Goal: Task Accomplishment & Management: Use online tool/utility

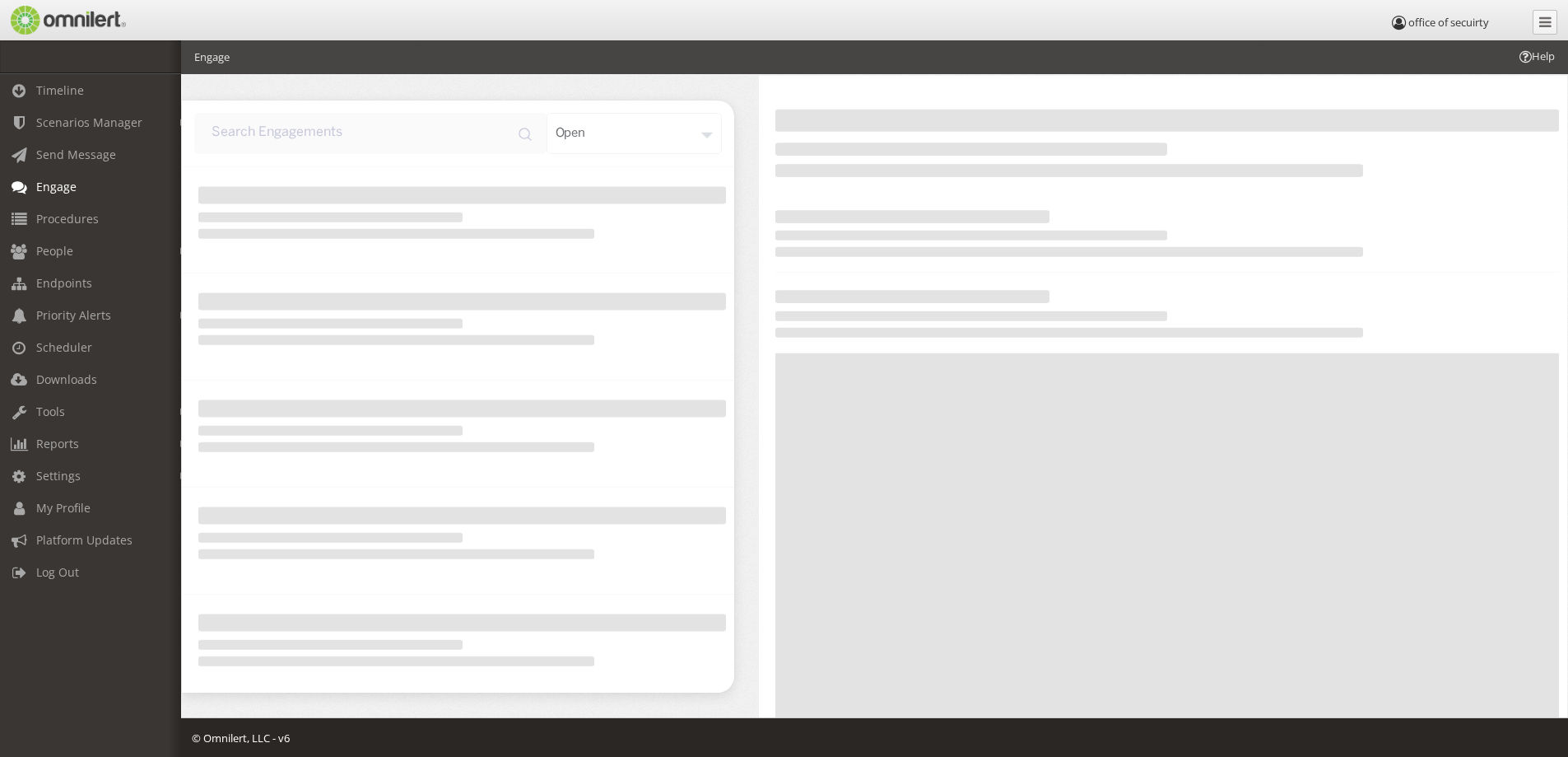
click at [1119, 262] on div at bounding box center [1167, 232] width 784 height 80
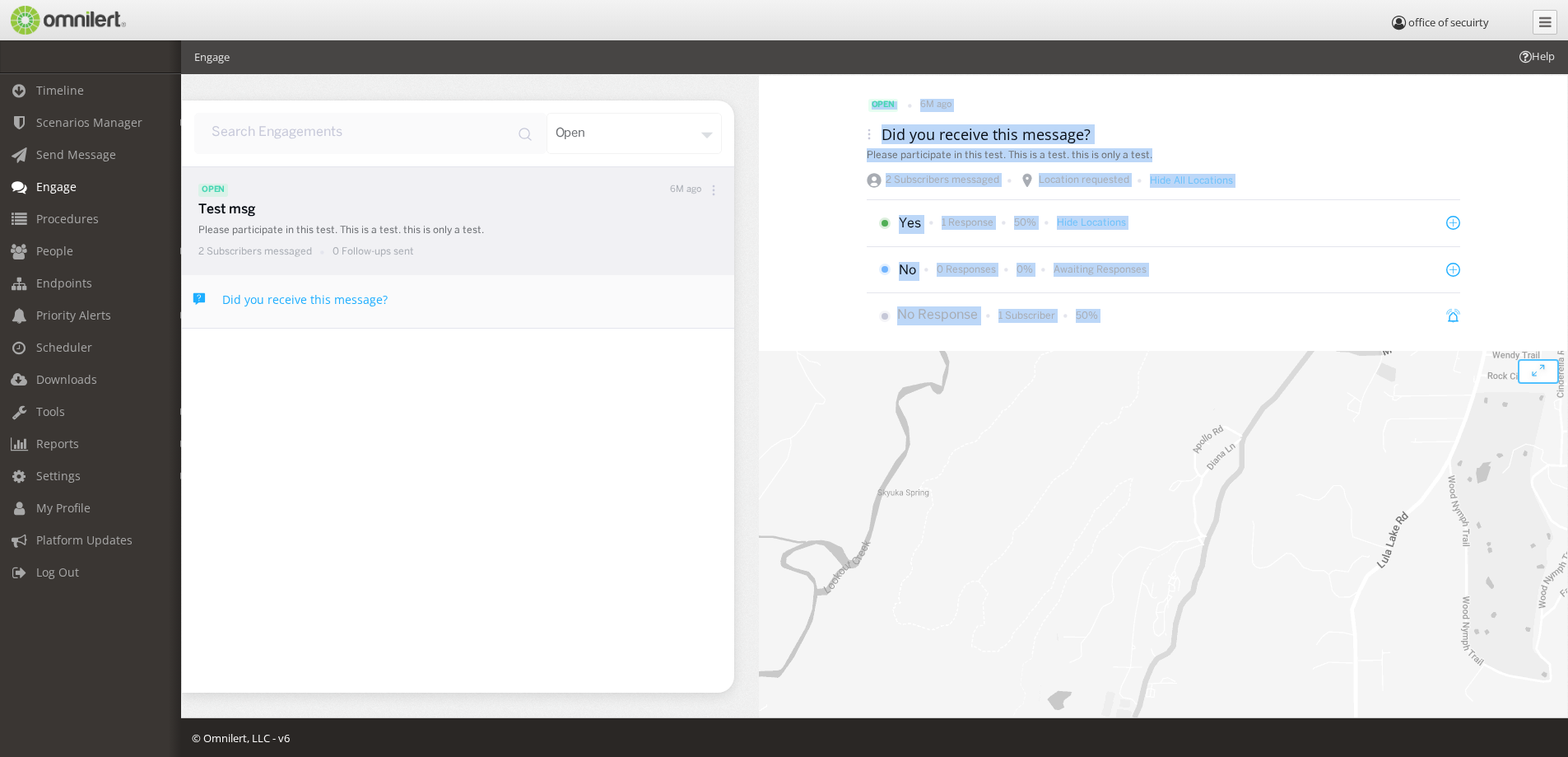
click at [804, 272] on div "open 6M ago Did you receive this message? Please participate in this test. This…" at bounding box center [1163, 396] width 809 height 641
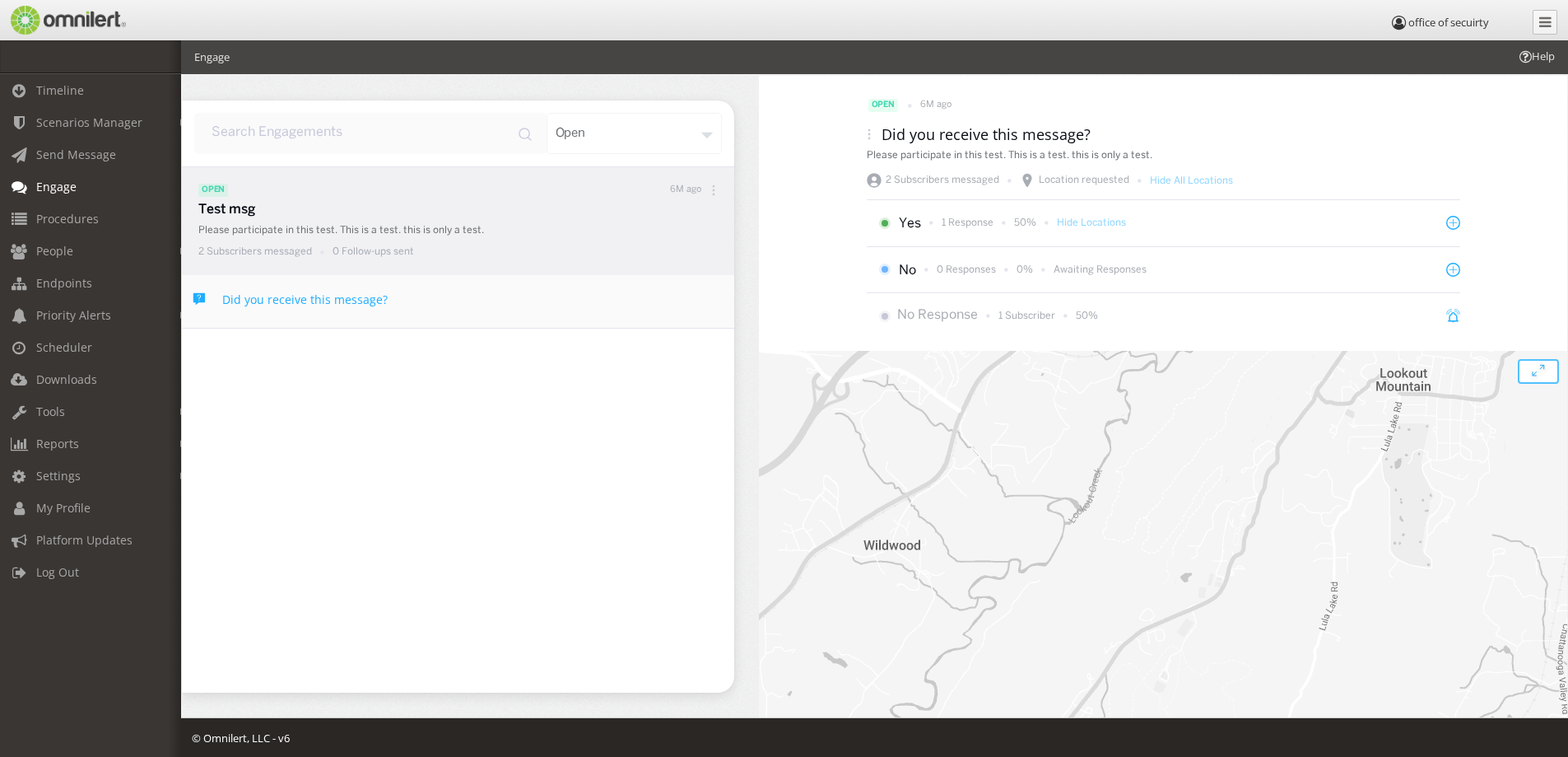
click at [320, 218] on p "Test msg" at bounding box center [463, 210] width 528 height 19
click at [704, 139] on div "open" at bounding box center [634, 133] width 176 height 41
click at [649, 217] on div "All" at bounding box center [661, 212] width 121 height 35
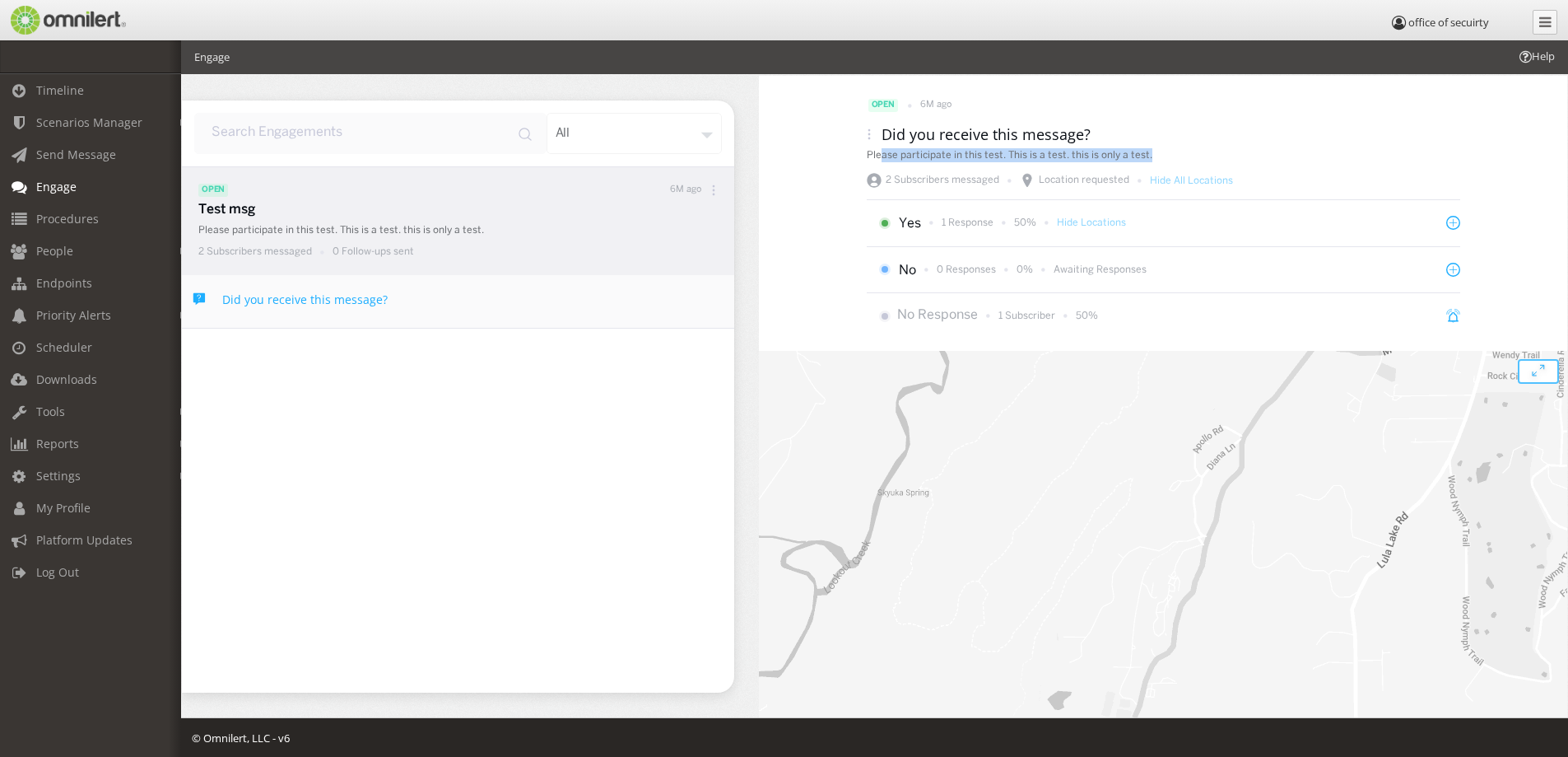
drag, startPoint x: 877, startPoint y: 158, endPoint x: 1153, endPoint y: 158, distance: 276.0
click at [1153, 158] on div "Please participate in this test. This is a test. this is only a test." at bounding box center [1163, 155] width 593 height 14
click at [715, 186] on icon at bounding box center [714, 185] width 3 height 3
click at [669, 438] on div "Collapse" at bounding box center [674, 434] width 121 height 35
click at [715, 192] on icon at bounding box center [714, 190] width 12 height 12
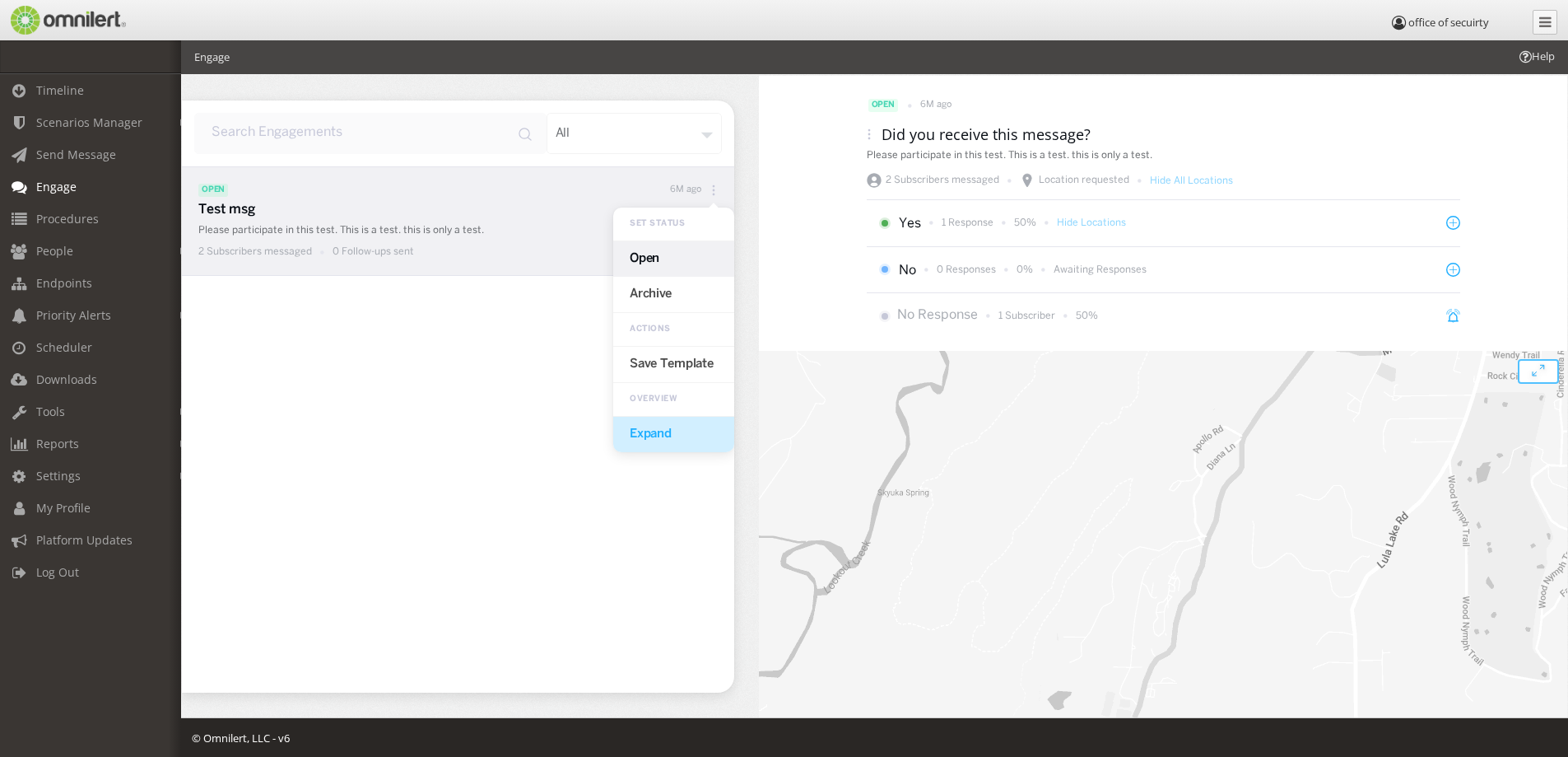
click at [666, 425] on div "Expand" at bounding box center [674, 434] width 121 height 35
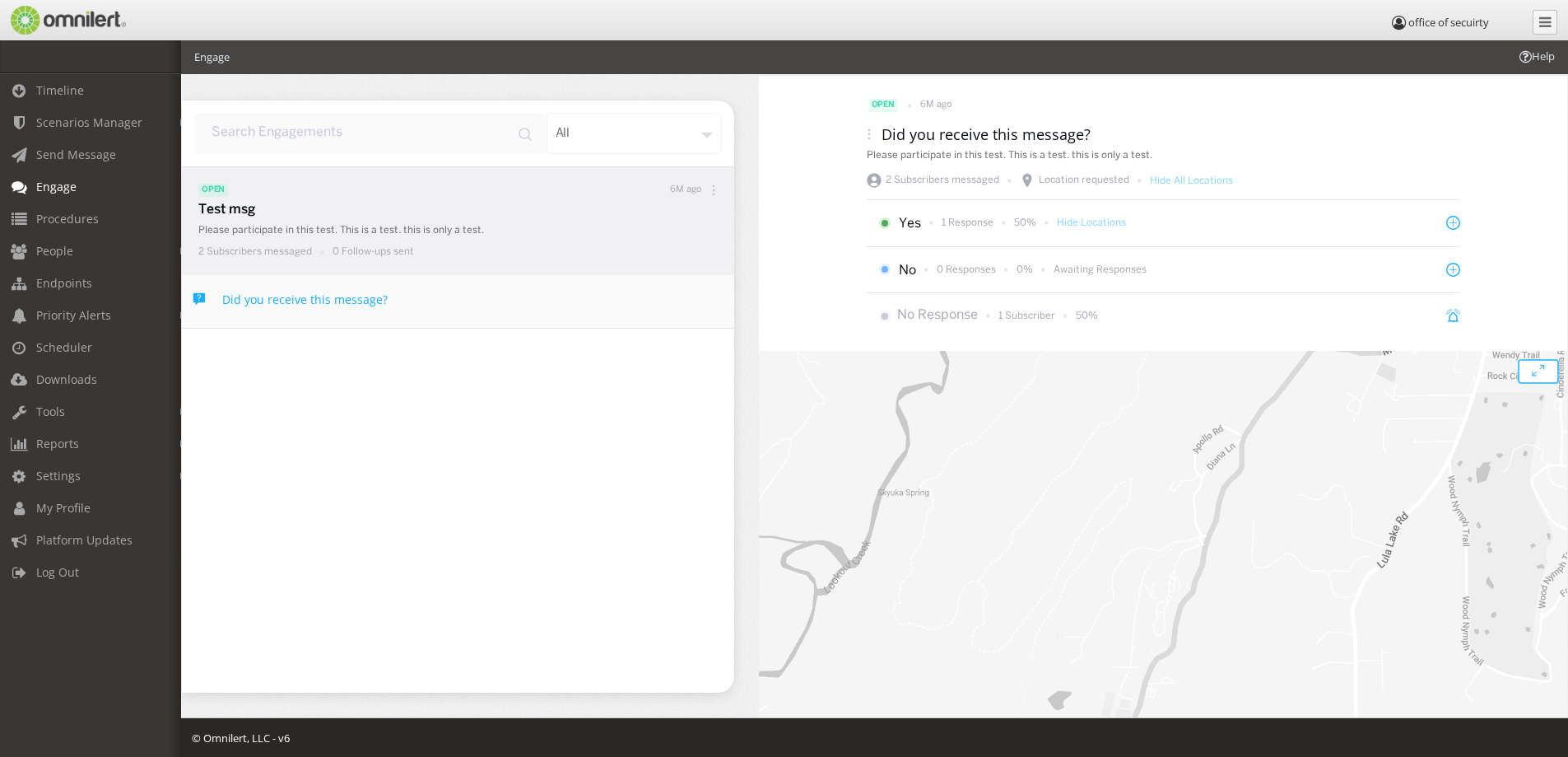
click at [719, 188] on icon at bounding box center [714, 190] width 12 height 12
click at [495, 310] on ul at bounding box center [458, 317] width 552 height 21
click at [71, 152] on span "Send Message" at bounding box center [75, 154] width 80 height 16
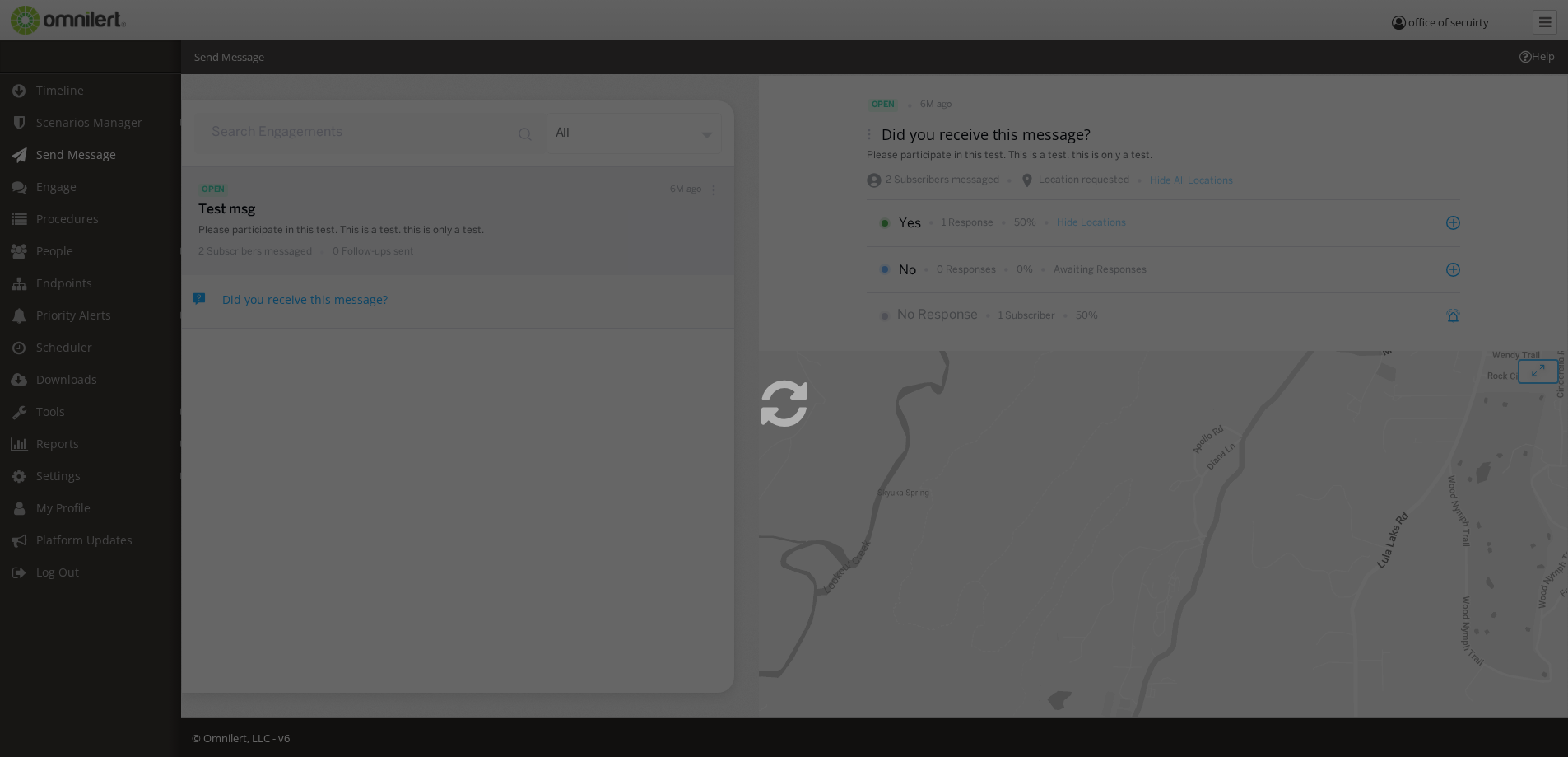
select select
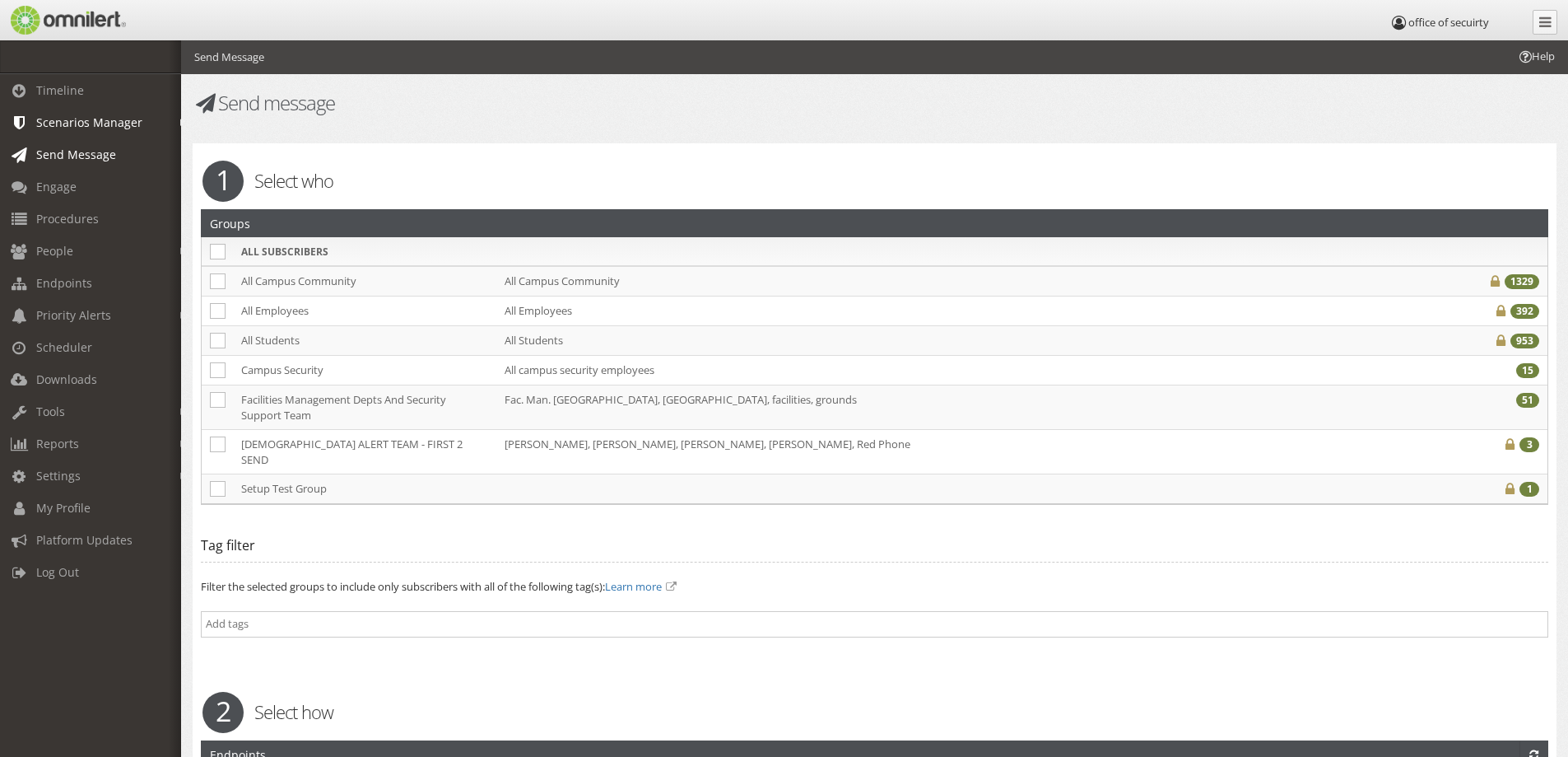
click at [88, 117] on span "Scenarios Manager" at bounding box center [89, 122] width 106 height 16
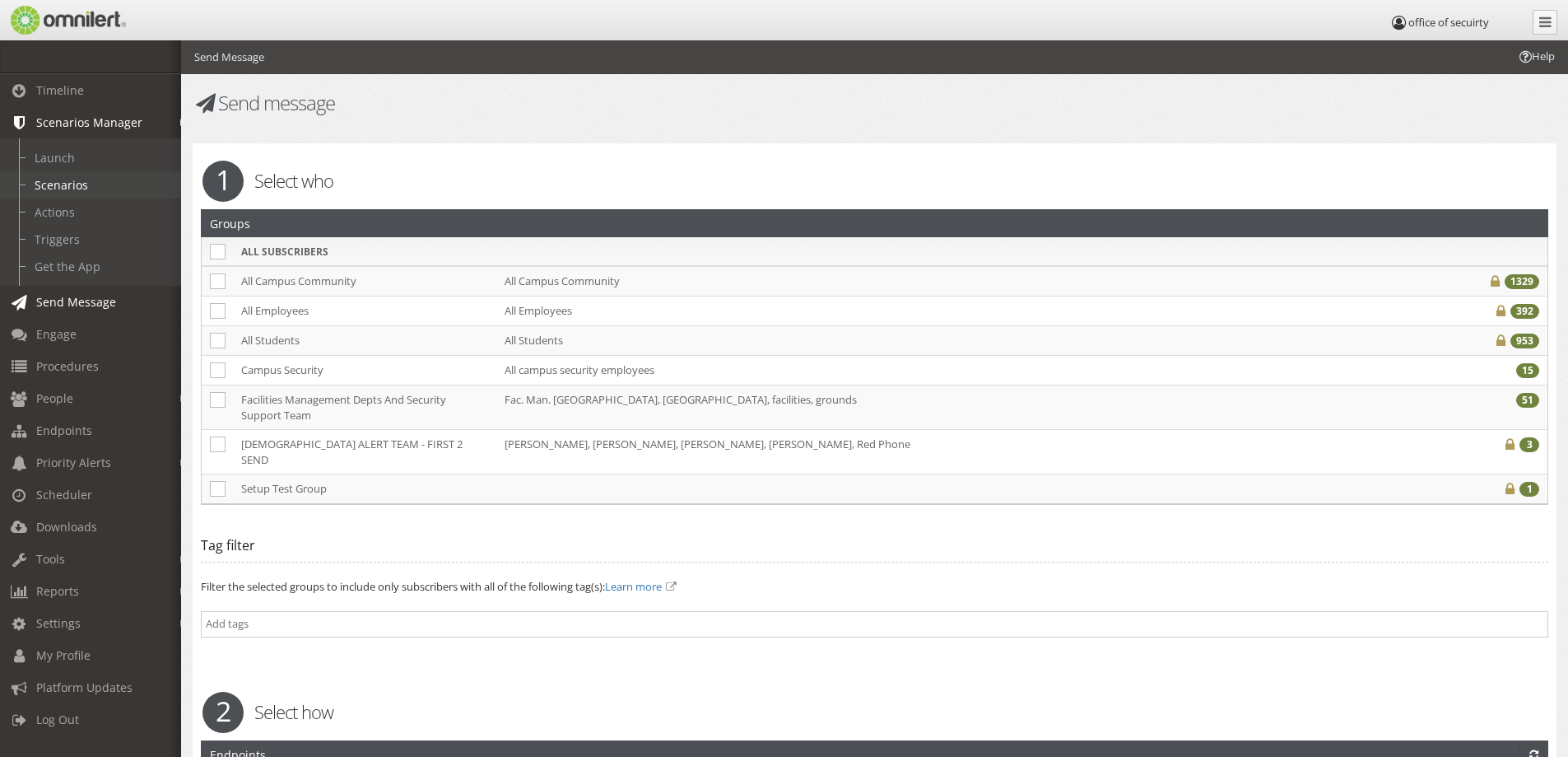
click at [61, 188] on link "Scenarios" at bounding box center [98, 184] width 196 height 27
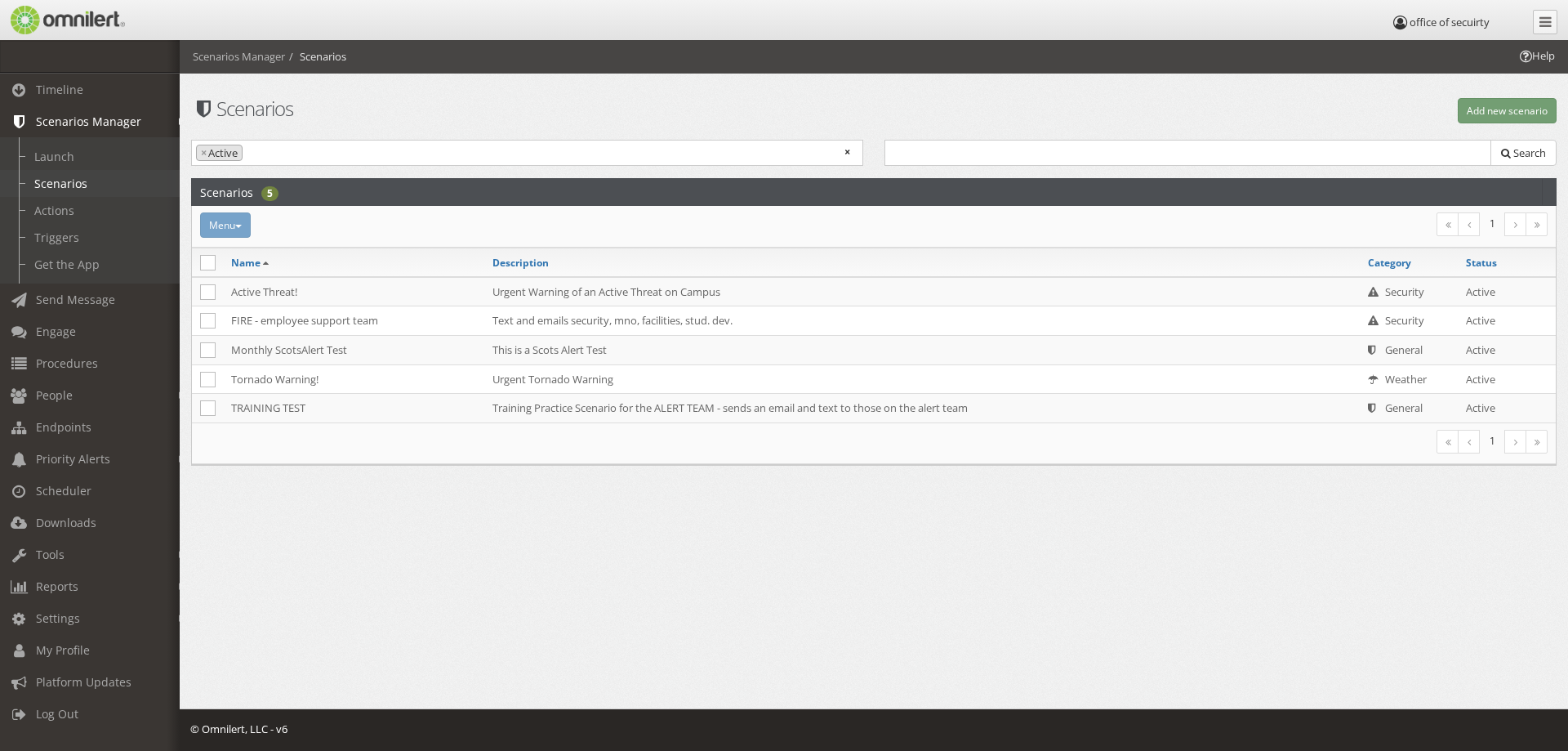
click at [67, 185] on link "Scenarios" at bounding box center [97, 183] width 195 height 27
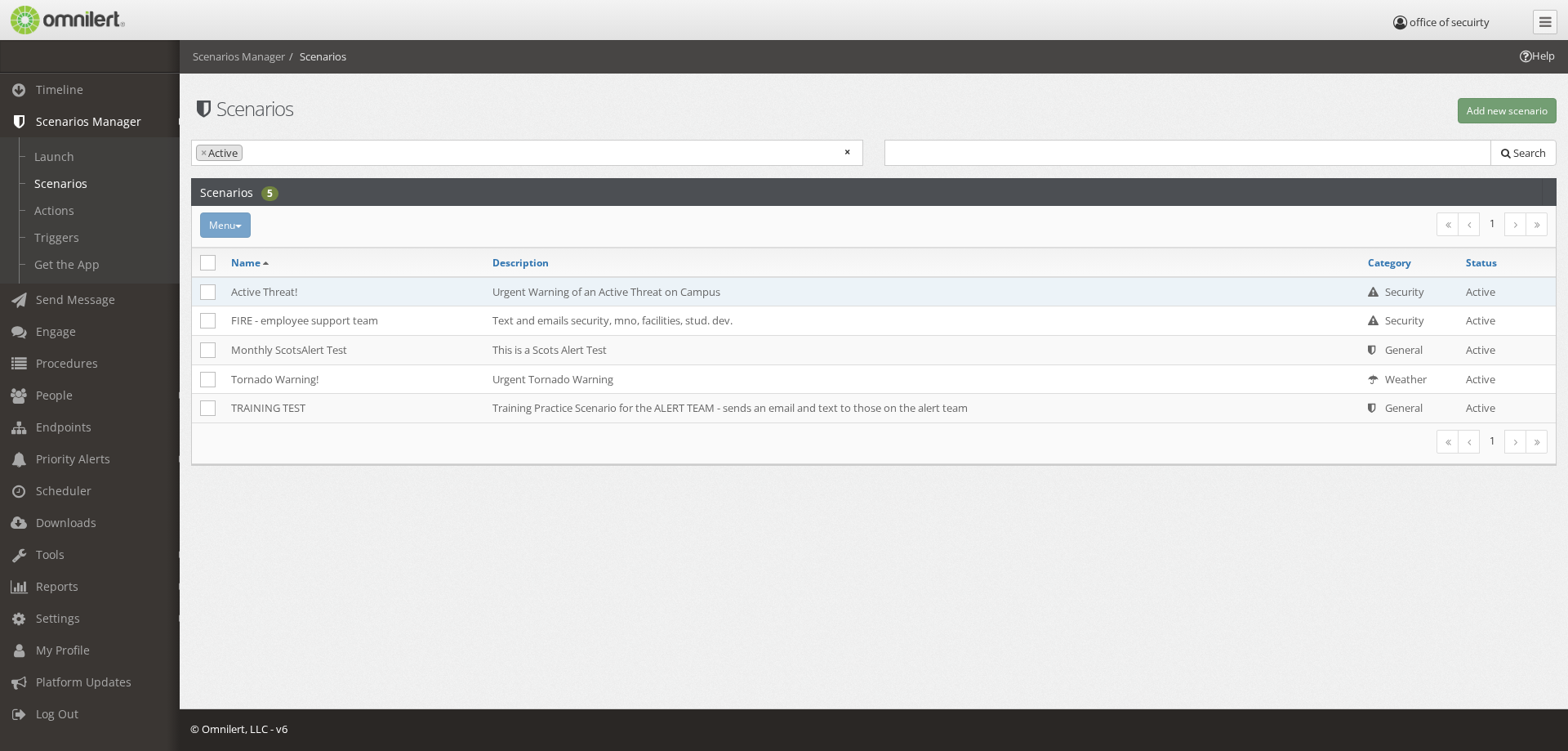
click at [625, 289] on td "Urgent Warning of an Active Threat on Campus" at bounding box center [921, 291] width 875 height 29
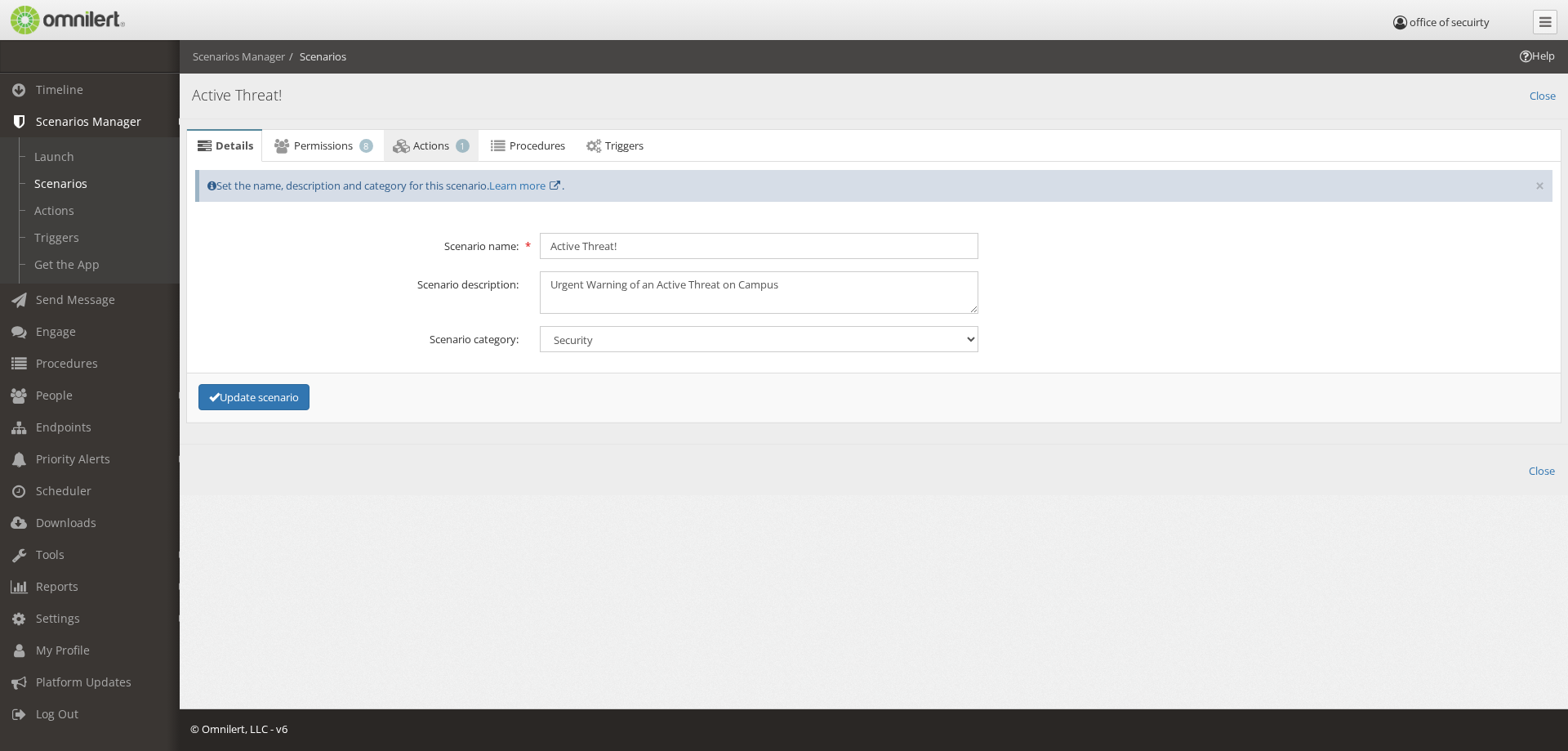
click at [428, 151] on span "Actions" at bounding box center [431, 146] width 36 height 15
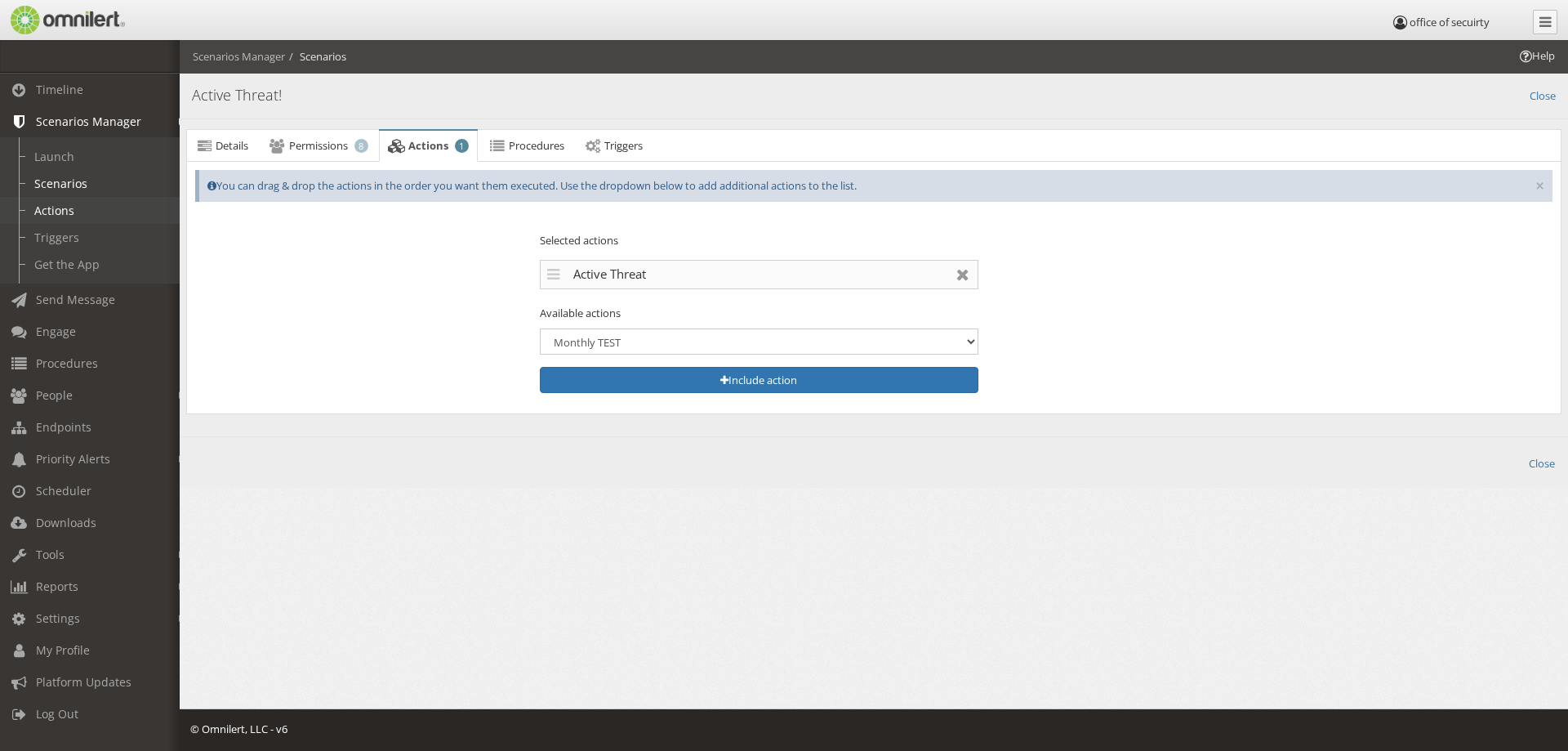
click at [73, 213] on link "Actions" at bounding box center [97, 210] width 195 height 27
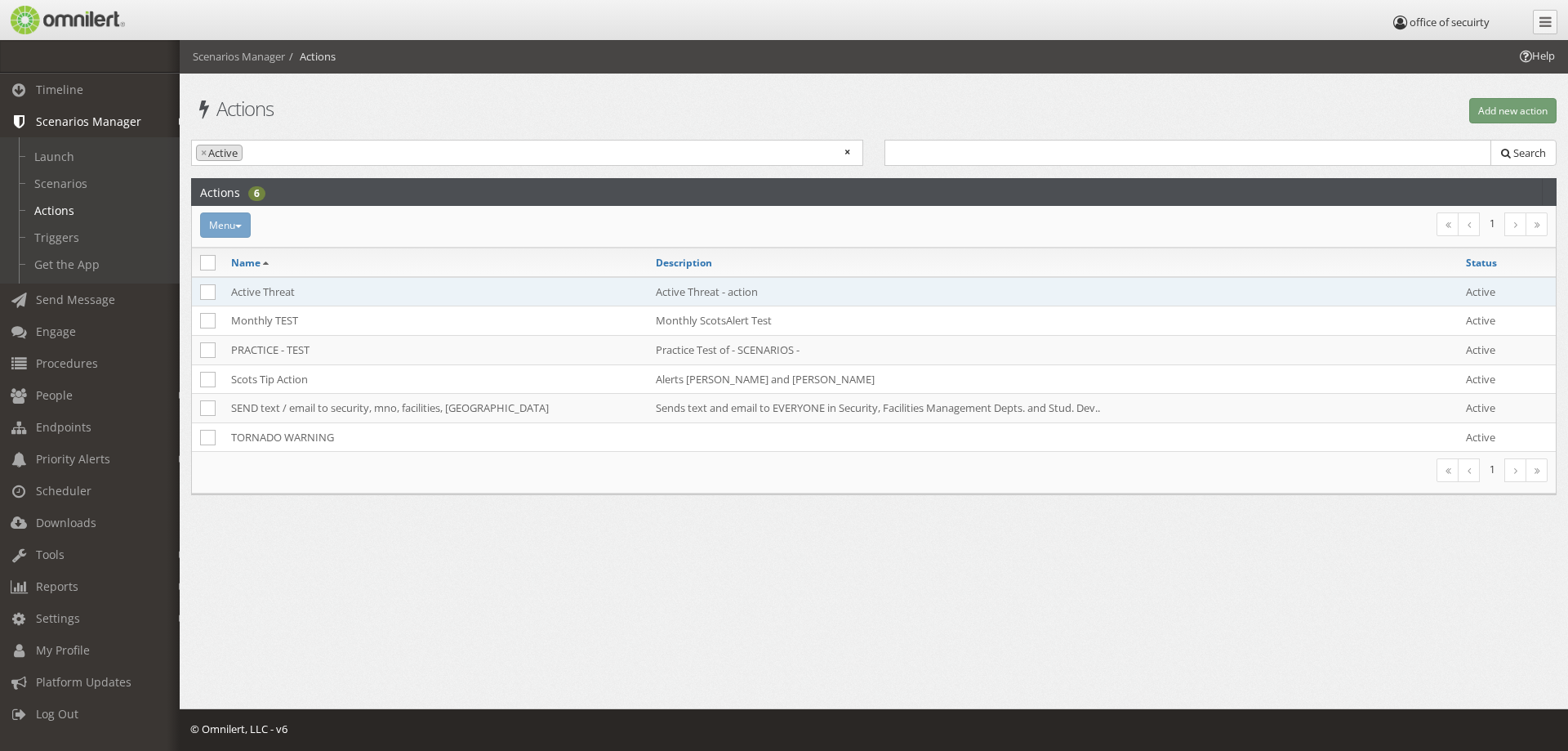
click at [683, 291] on td "Active Threat - action" at bounding box center [1053, 291] width 810 height 29
select select
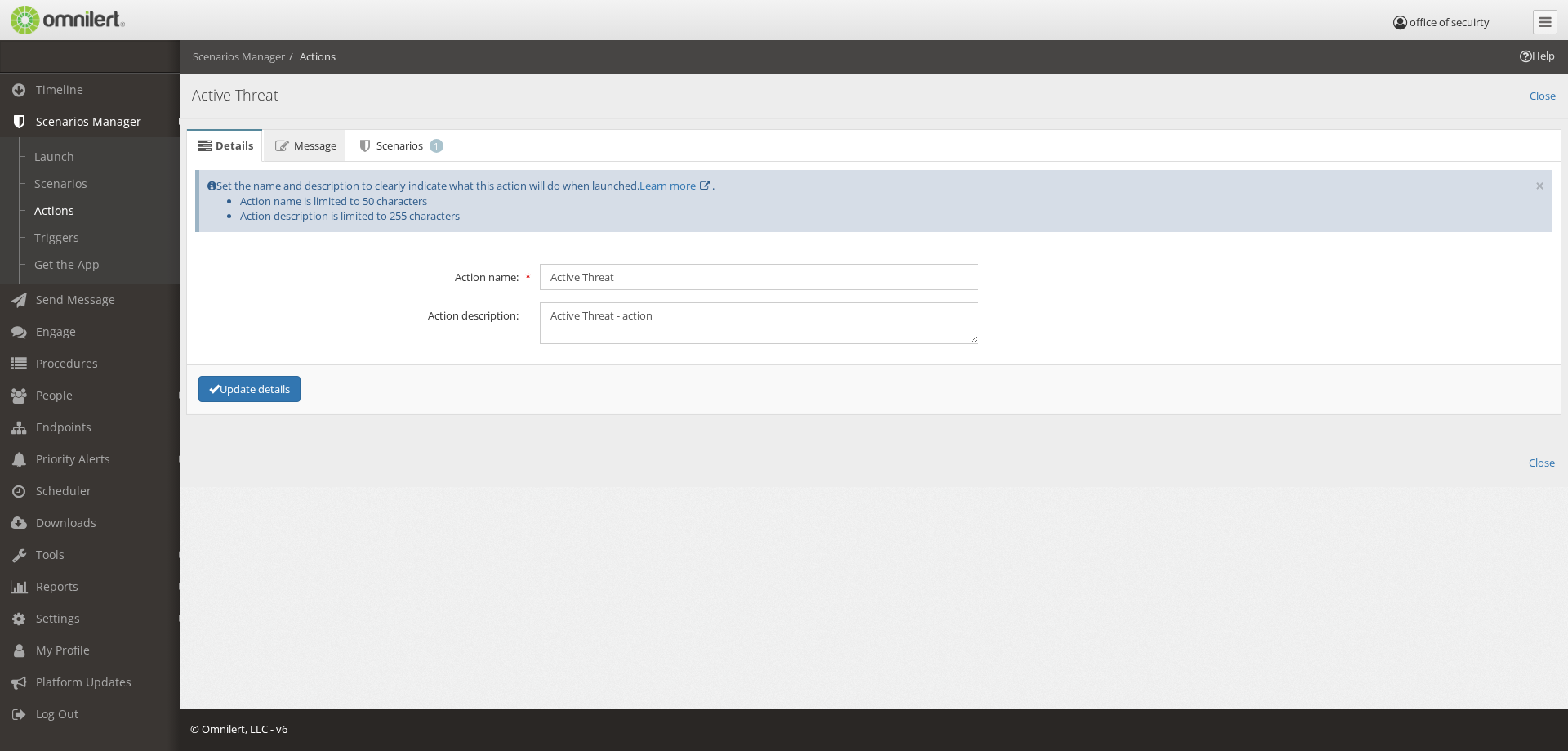
click at [313, 153] on link "Message" at bounding box center [303, 146] width 81 height 32
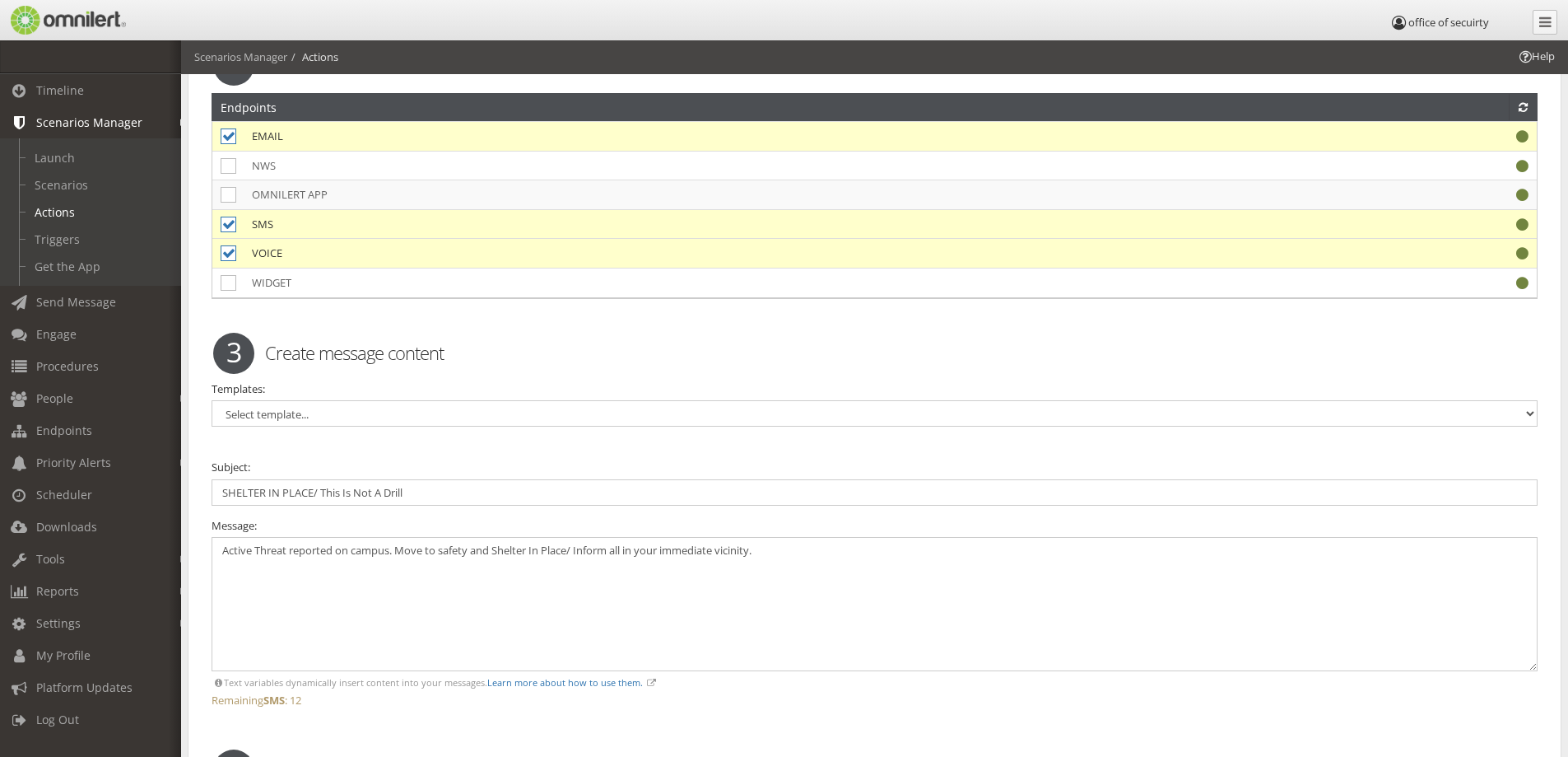
scroll to position [969, 0]
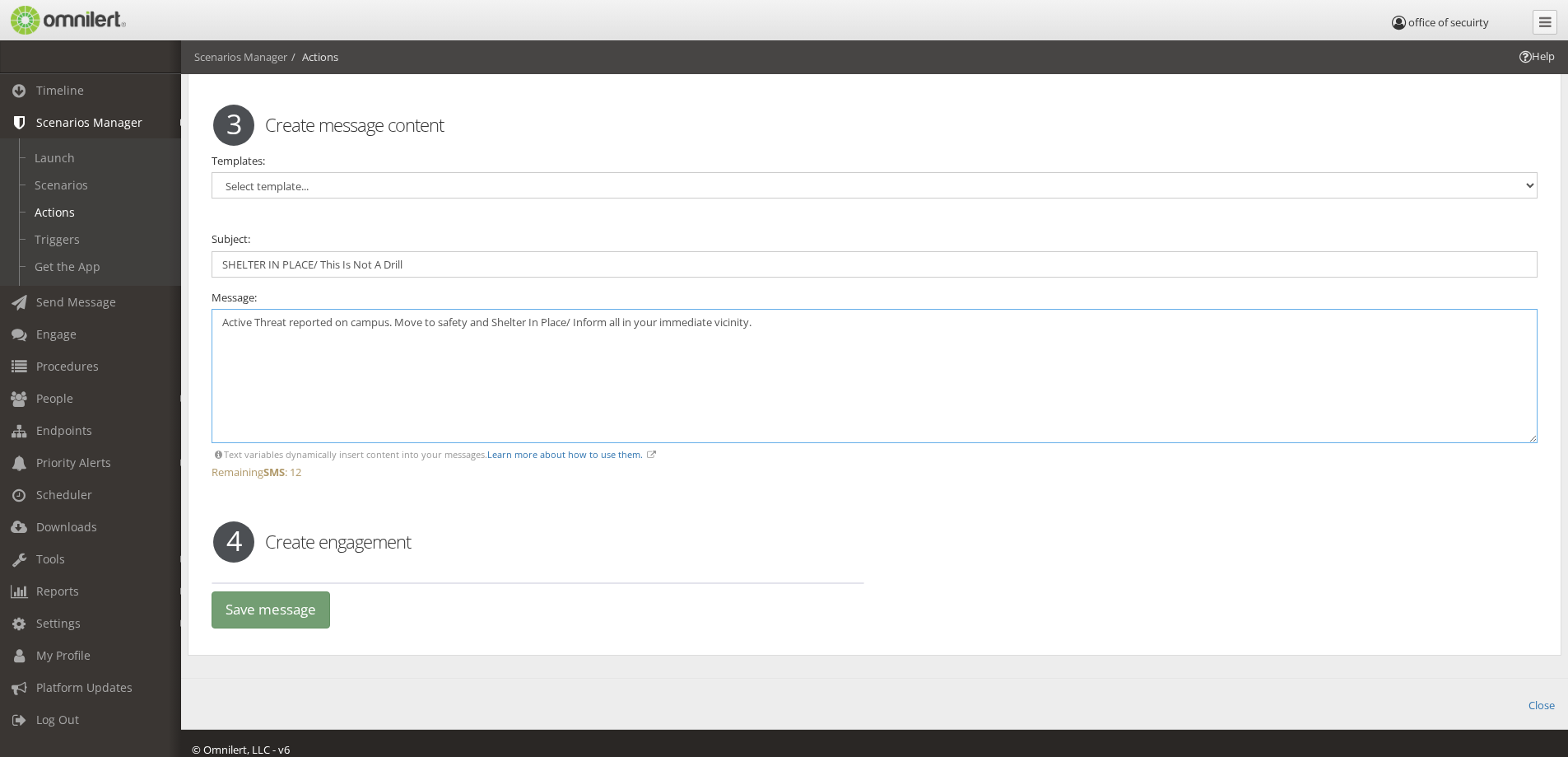
drag, startPoint x: 221, startPoint y: 303, endPoint x: 784, endPoint y: 300, distance: 563.0
click at [784, 309] on textarea "Active Threat reported on campus. Move to safety and Shelter In Place/ Inform a…" at bounding box center [874, 376] width 1326 height 134
click at [370, 367] on textarea "Active Threat reported on campus. Move to safety and Shelter In Place/ Inform a…" at bounding box center [874, 376] width 1326 height 134
click at [70, 158] on link "Launch" at bounding box center [98, 158] width 196 height 27
